Goal: Task Accomplishment & Management: Use online tool/utility

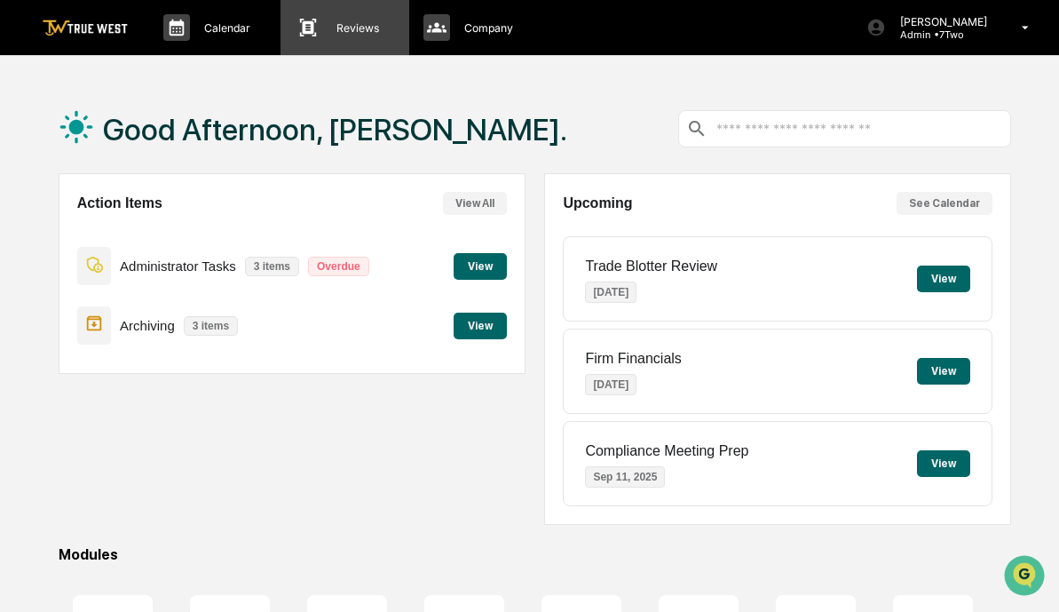
click at [348, 27] on p "Reviews" at bounding box center [355, 27] width 66 height 13
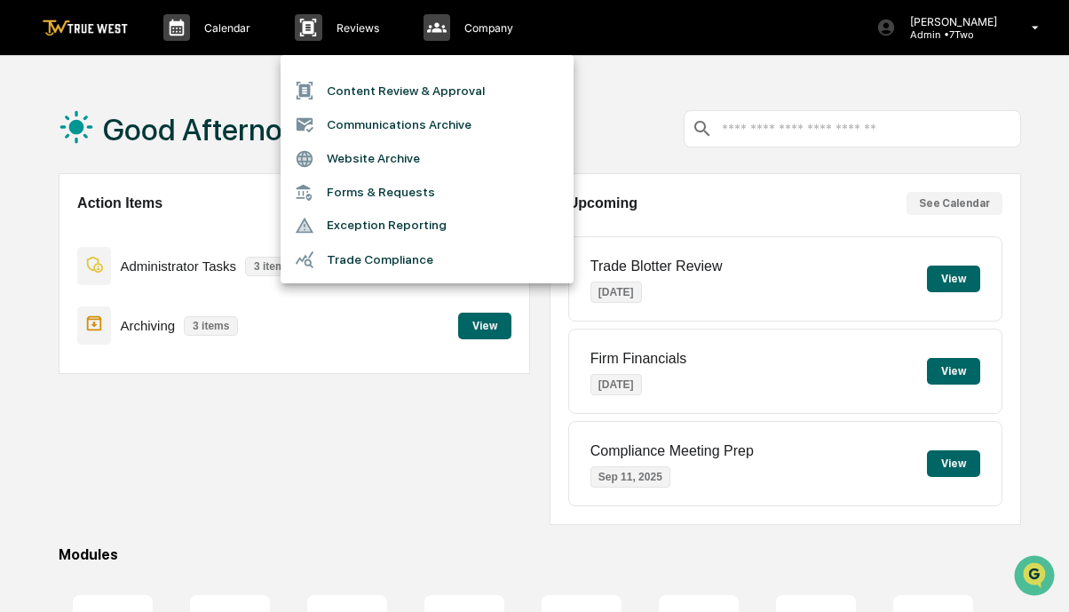
click at [381, 90] on li "Content Review & Approval" at bounding box center [427, 91] width 293 height 34
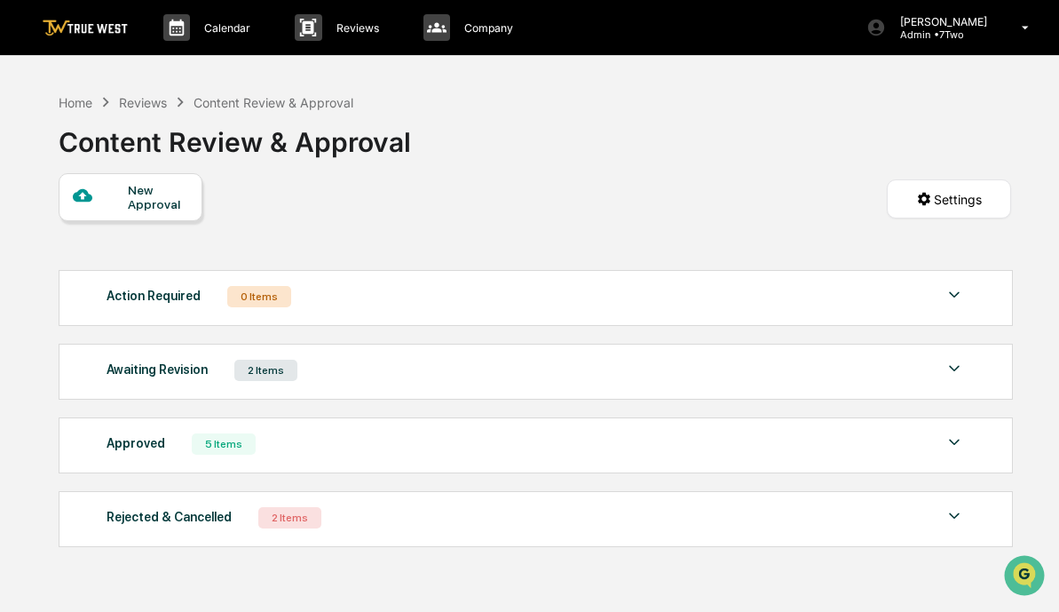
click at [258, 372] on div "2 Items" at bounding box center [265, 370] width 63 height 21
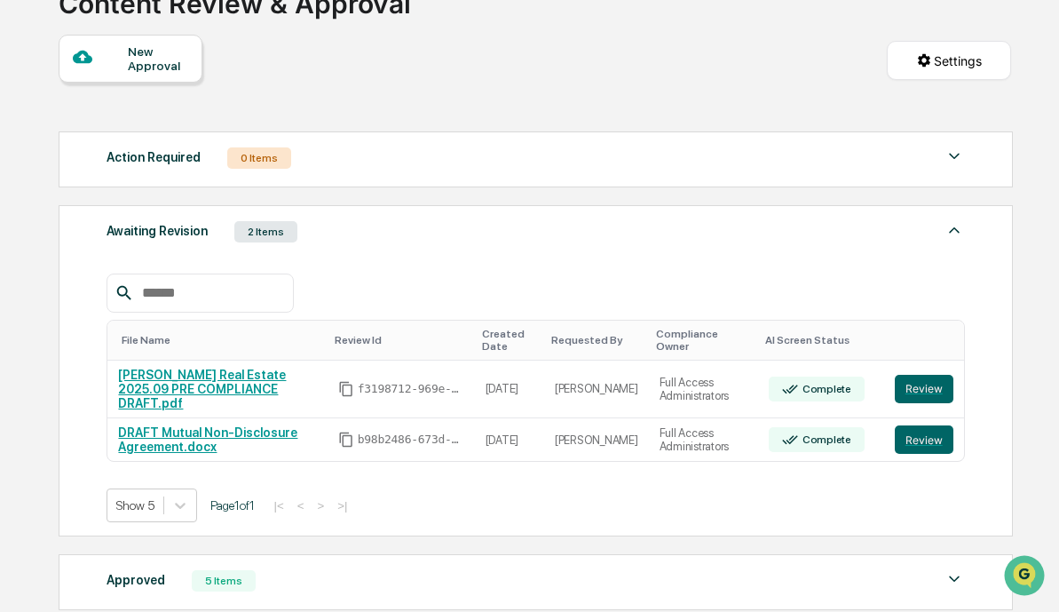
scroll to position [140, 0]
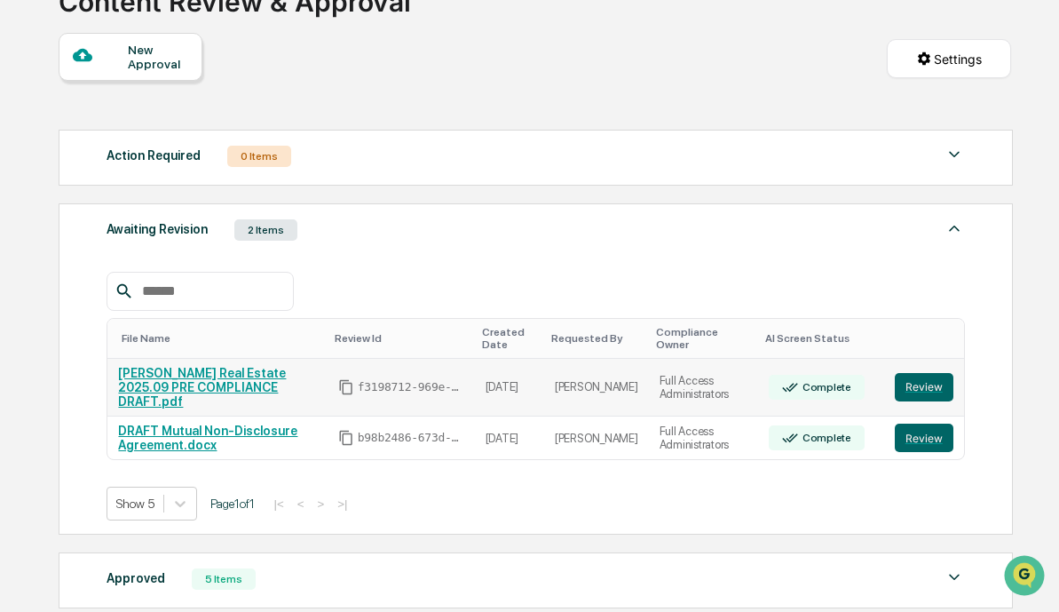
click at [212, 373] on link "[PERSON_NAME] Real Estate 2025.09 PRE COMPLIANCE DRAFT.pdf" at bounding box center [202, 387] width 168 height 43
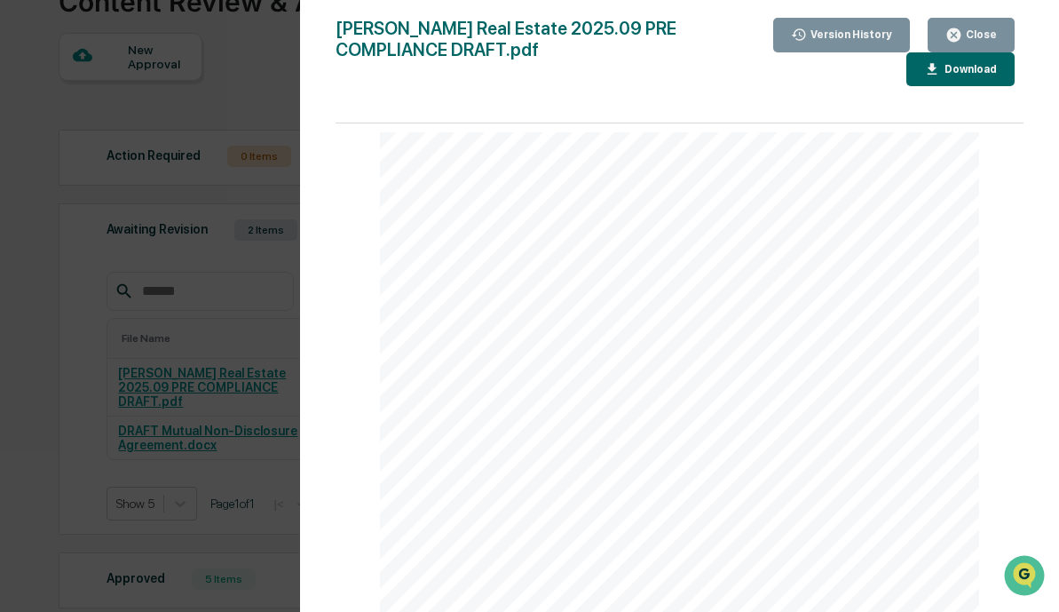
scroll to position [1704, 0]
click at [961, 34] on icon "button" at bounding box center [953, 34] width 13 height 13
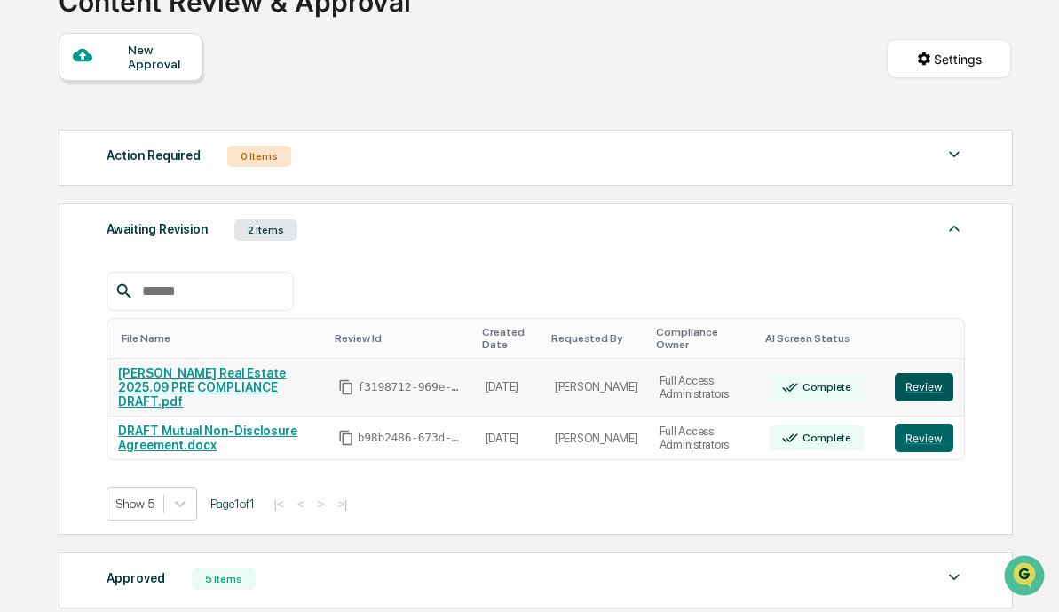
click at [925, 382] on button "Review" at bounding box center [924, 387] width 59 height 28
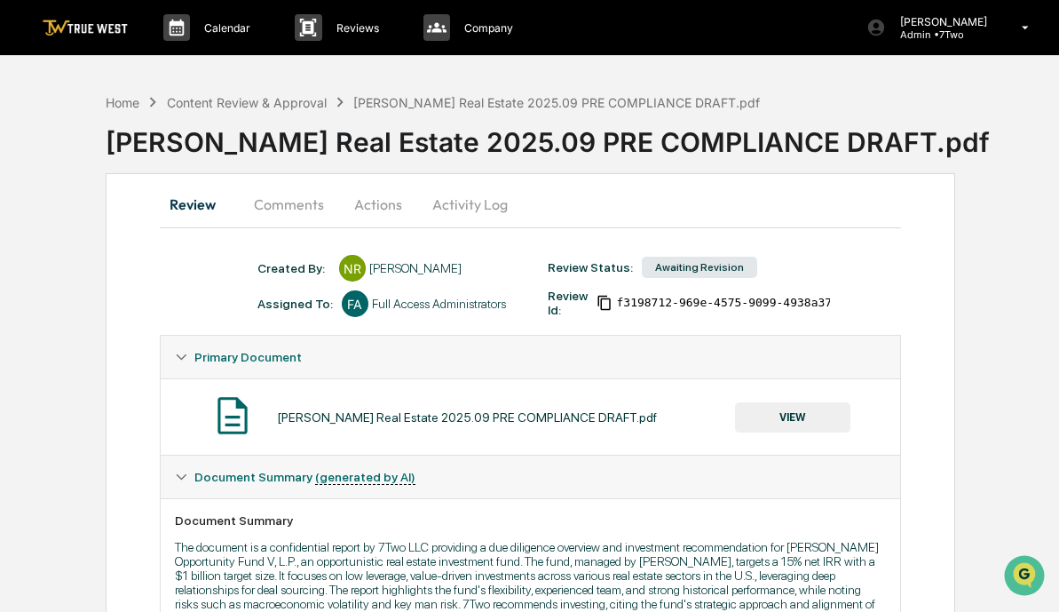
click at [384, 203] on button "Actions" at bounding box center [378, 204] width 80 height 43
